Goal: Transaction & Acquisition: Purchase product/service

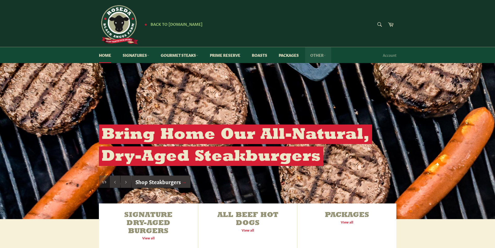
click at [323, 57] on link "Other" at bounding box center [318, 55] width 26 height 16
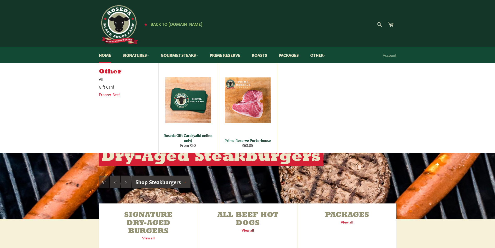
click at [120, 98] on link "Freezer Beef" at bounding box center [124, 95] width 57 height 8
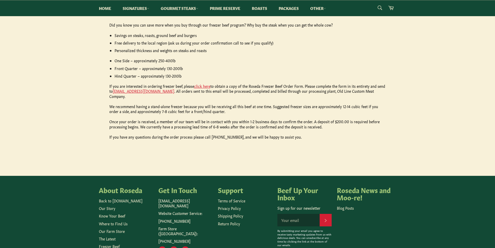
scroll to position [235, 0]
click at [202, 84] on link "click here" at bounding box center [202, 85] width 16 height 5
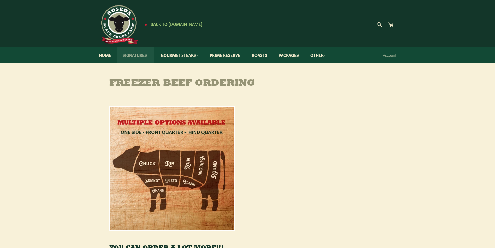
click at [144, 61] on link "Signatures" at bounding box center [135, 55] width 37 height 16
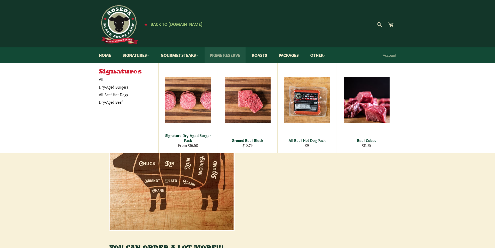
click at [208, 55] on link "Prime Reserve" at bounding box center [225, 55] width 41 height 16
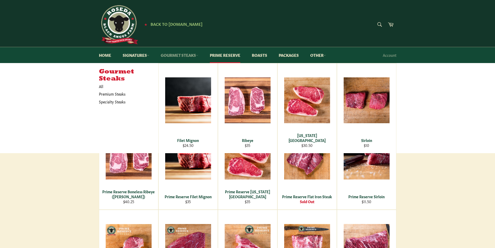
click at [182, 58] on link "Gourmet Steaks" at bounding box center [179, 55] width 48 height 16
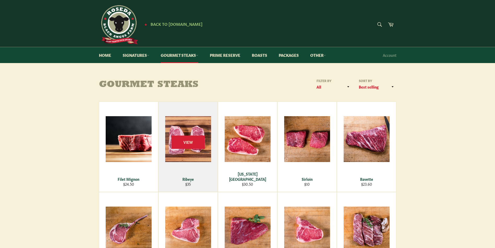
click at [170, 141] on div "View" at bounding box center [188, 147] width 59 height 90
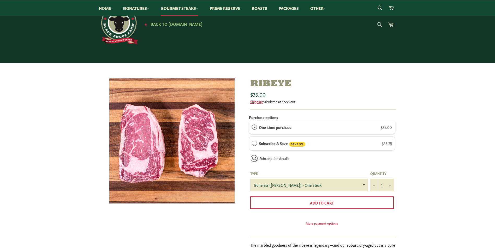
scroll to position [104, 0]
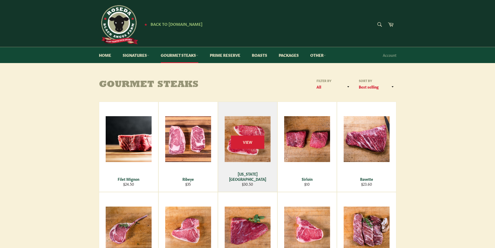
click at [243, 127] on div "View" at bounding box center [247, 147] width 59 height 90
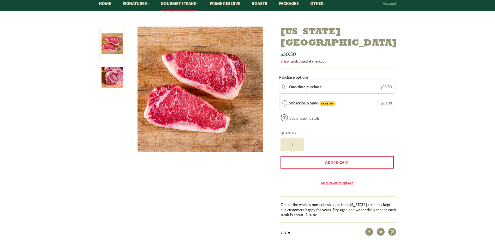
scroll to position [52, 0]
